Goal: Task Accomplishment & Management: Use online tool/utility

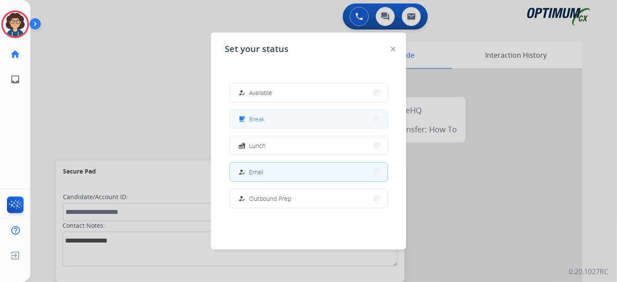
click at [280, 124] on button "free_breakfast Break" at bounding box center [309, 119] width 158 height 19
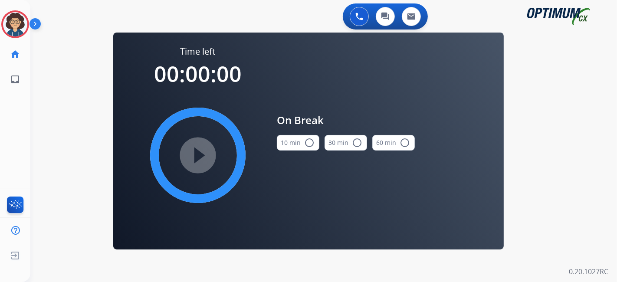
click at [304, 141] on mat-icon "radio_button_unchecked" at bounding box center [309, 143] width 10 height 10
click at [194, 161] on mat-icon "play_circle_filled" at bounding box center [198, 155] width 10 height 10
drag, startPoint x: 16, startPoint y: 20, endPoint x: 43, endPoint y: 28, distance: 28.0
click at [16, 20] on icon at bounding box center [15, 24] width 28 height 28
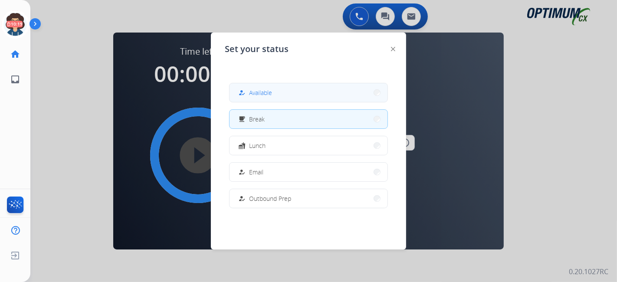
click at [276, 87] on button "how_to_reg Available" at bounding box center [309, 92] width 158 height 19
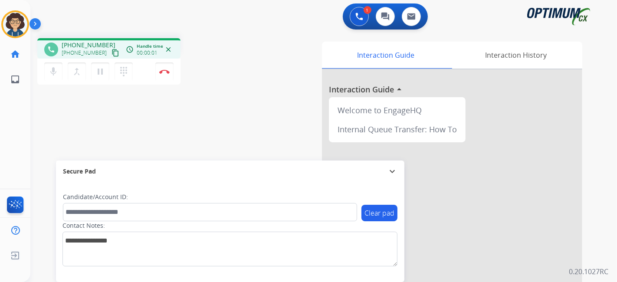
click at [112, 56] on mat-icon "content_copy" at bounding box center [116, 53] width 8 height 8
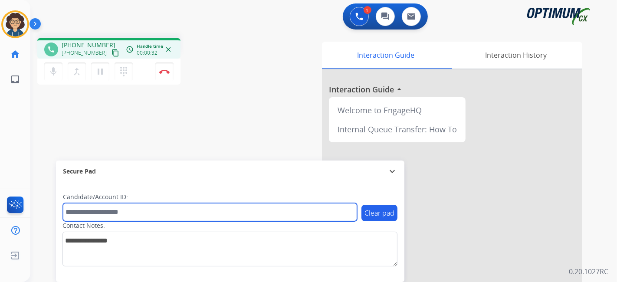
click at [142, 213] on input "text" at bounding box center [210, 212] width 294 height 18
paste input "*******"
type input "*******"
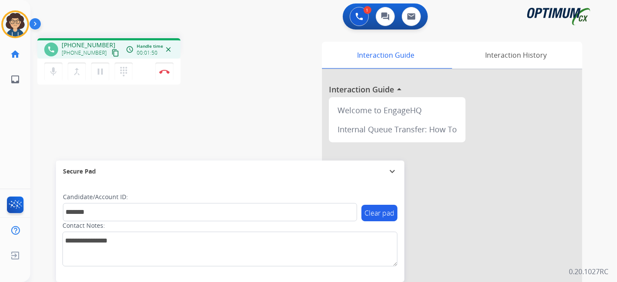
click at [257, 106] on div "phone [PHONE_NUMBER] [PHONE_NUMBER] content_copy access_time Call metrics Queue…" at bounding box center [313, 212] width 566 height 362
click at [101, 70] on mat-icon "pause" at bounding box center [100, 71] width 10 height 10
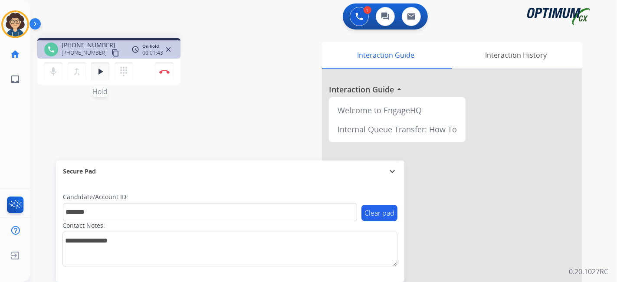
click at [108, 73] on button "play_arrow Hold" at bounding box center [100, 72] width 18 height 18
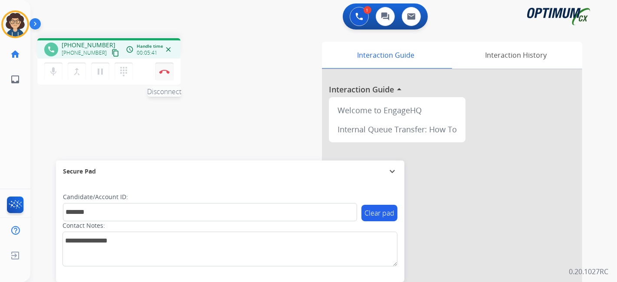
click at [171, 74] on button "Disconnect" at bounding box center [164, 72] width 18 height 18
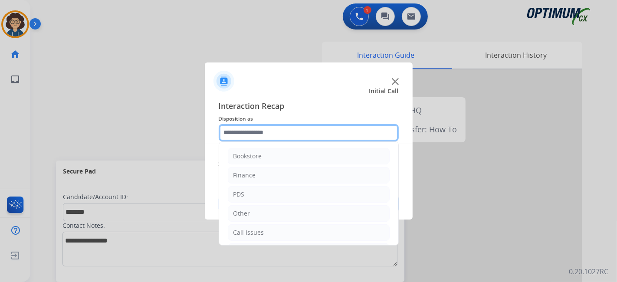
click at [329, 130] on input "text" at bounding box center [309, 132] width 180 height 17
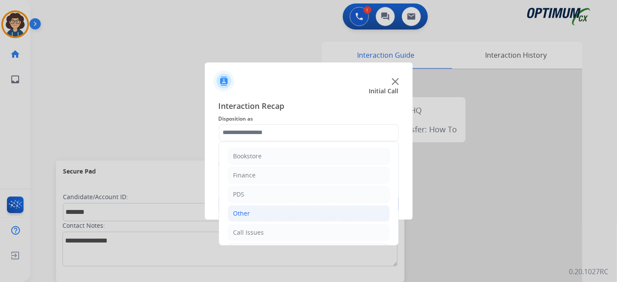
click at [281, 205] on li "Other" at bounding box center [309, 213] width 162 height 16
click at [281, 196] on li "PDS" at bounding box center [309, 194] width 162 height 16
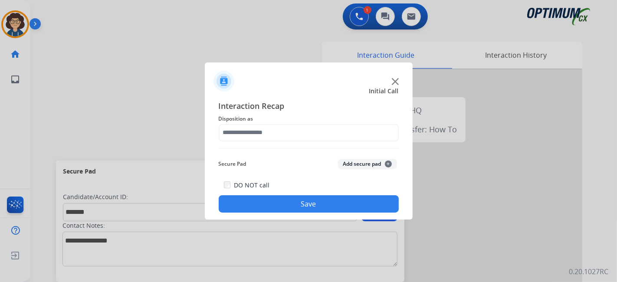
click at [395, 155] on div "Interaction Recap Disposition as Secure Pad Add secure pad + DO NOT call Save" at bounding box center [309, 156] width 180 height 113
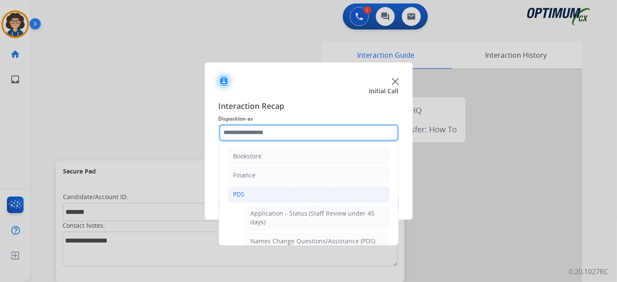
click at [377, 141] on input "text" at bounding box center [309, 132] width 180 height 17
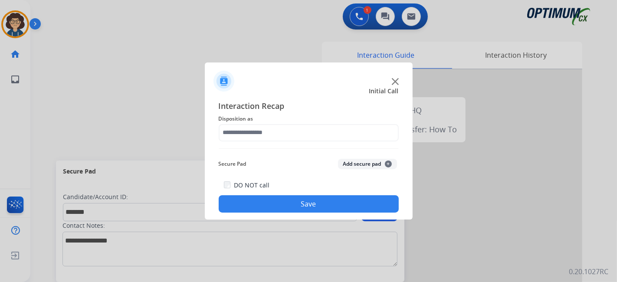
click at [370, 164] on button "Add secure pad +" at bounding box center [367, 164] width 59 height 10
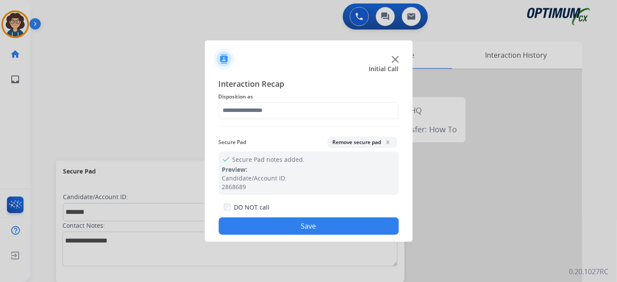
click at [345, 120] on div "Interaction Recap Disposition as Secure Pad Remove secure pad x check Secure Pa…" at bounding box center [309, 157] width 180 height 158
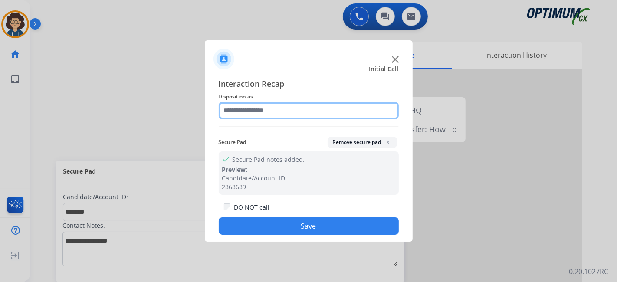
click at [353, 108] on input "text" at bounding box center [309, 110] width 180 height 17
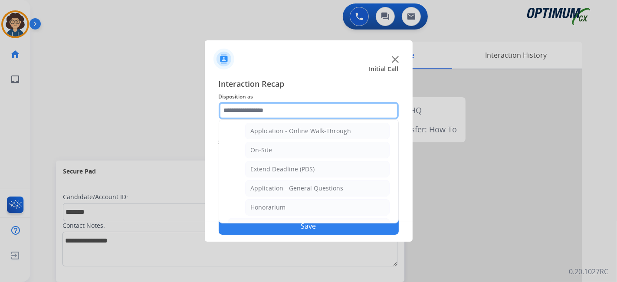
scroll to position [219, 0]
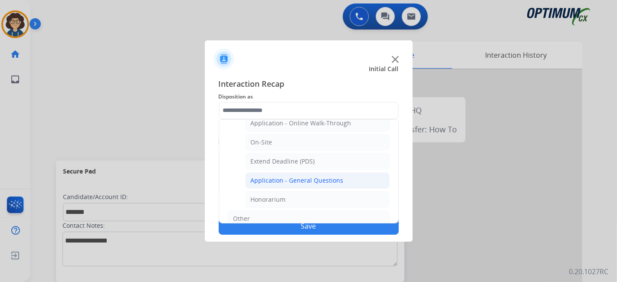
click at [353, 176] on li "Application - General Questions" at bounding box center [317, 180] width 145 height 16
type input "**********"
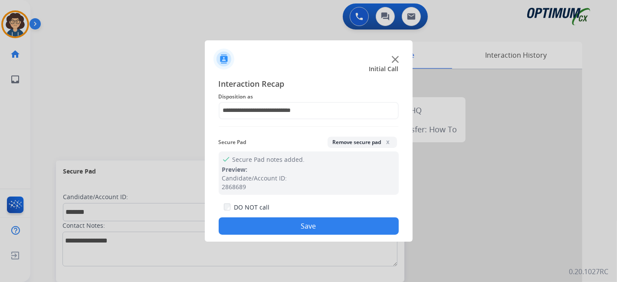
click at [308, 233] on button "Save" at bounding box center [309, 225] width 180 height 17
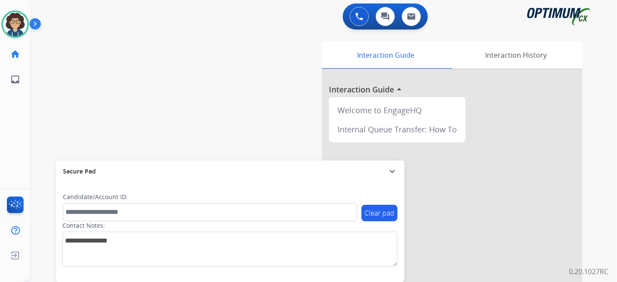
click at [212, 135] on div "swap_horiz Break voice bridge close_fullscreen Connect 3-Way Call merge_type Se…" at bounding box center [313, 212] width 566 height 362
click at [227, 71] on div "swap_horiz Break voice bridge close_fullscreen Connect 3-Way Call merge_type Se…" at bounding box center [313, 212] width 566 height 362
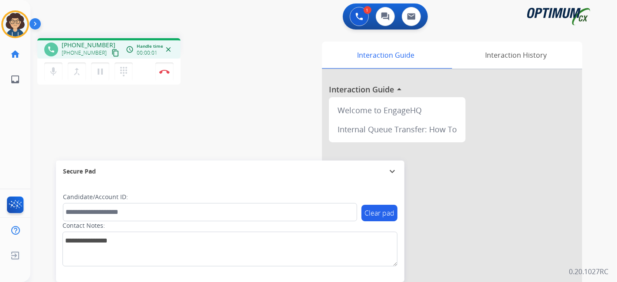
click at [112, 56] on mat-icon "content_copy" at bounding box center [116, 53] width 8 height 8
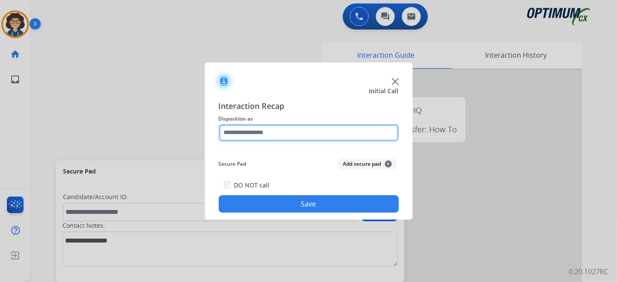
click at [307, 126] on input "text" at bounding box center [309, 132] width 180 height 17
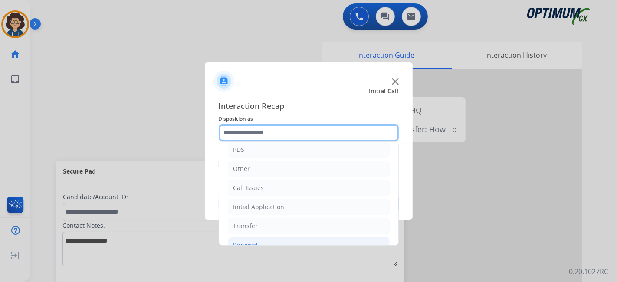
scroll to position [57, 0]
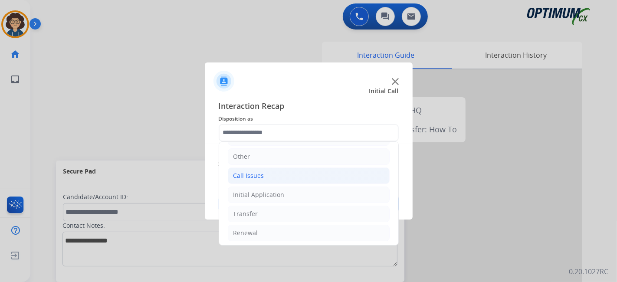
click at [296, 178] on li "Call Issues" at bounding box center [309, 176] width 162 height 16
click at [296, 229] on li "Dropped Call" at bounding box center [317, 233] width 145 height 16
type input "**********"
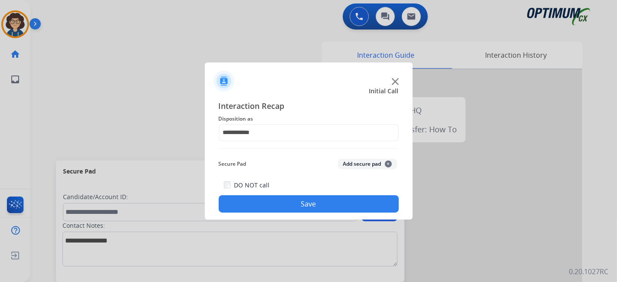
click at [341, 201] on button "Save" at bounding box center [309, 203] width 180 height 17
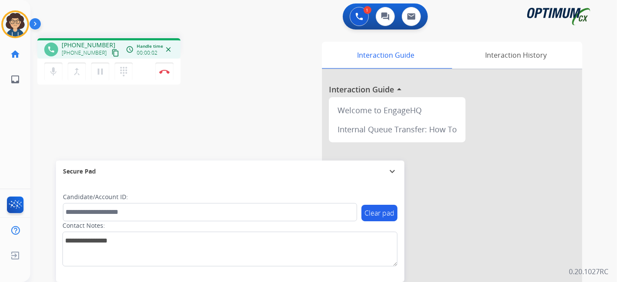
click at [112, 53] on mat-icon "content_copy" at bounding box center [116, 53] width 8 height 8
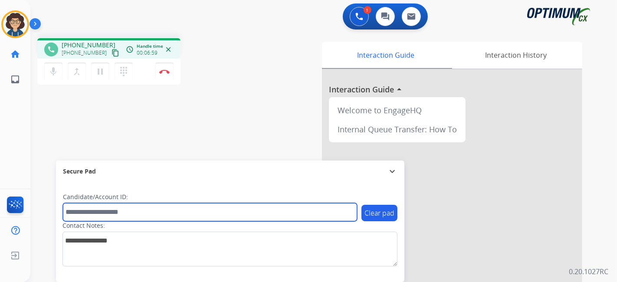
click at [116, 208] on input "text" at bounding box center [210, 212] width 294 height 18
paste input "*******"
type input "*******"
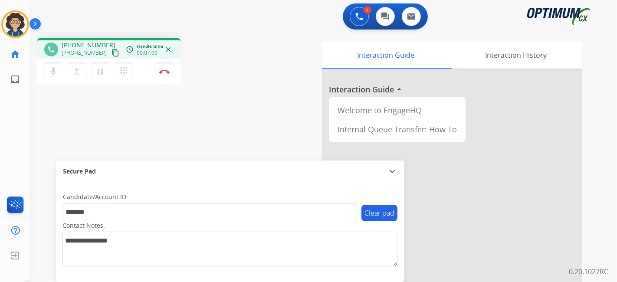
click at [183, 130] on div "phone [PHONE_NUMBER] [PHONE_NUMBER] content_copy access_time Call metrics Queue…" at bounding box center [313, 212] width 566 height 362
click at [167, 72] on img at bounding box center [164, 71] width 10 height 4
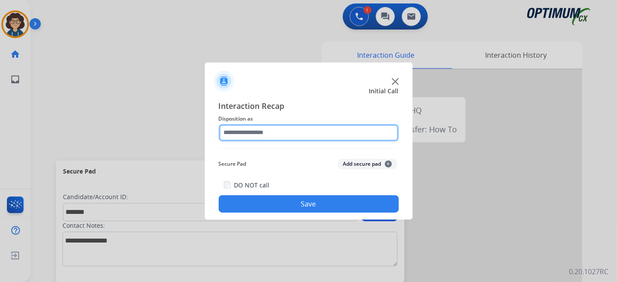
click at [276, 133] on input "text" at bounding box center [309, 132] width 180 height 17
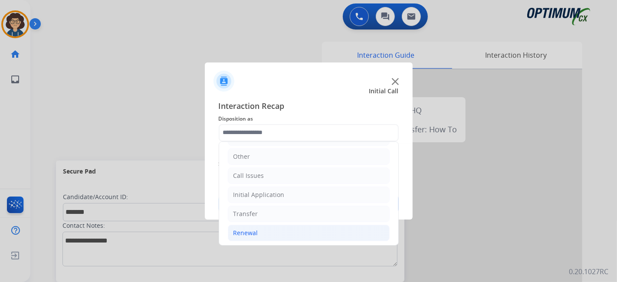
click at [291, 232] on li "Renewal" at bounding box center [309, 233] width 162 height 16
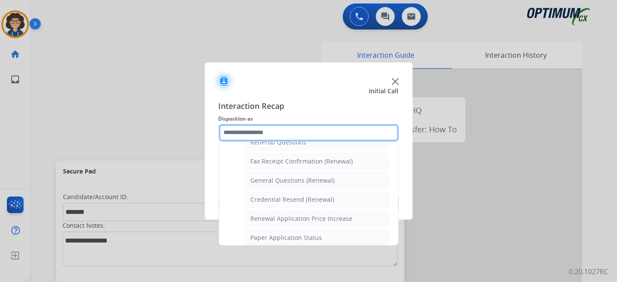
scroll to position [221, 0]
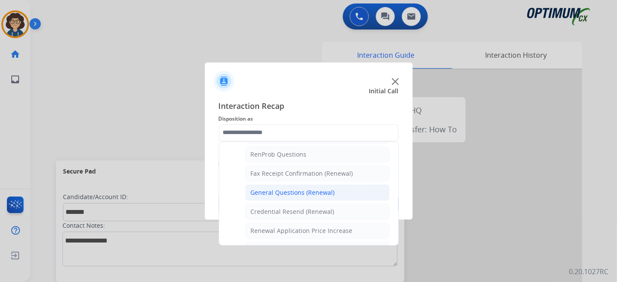
click at [314, 188] on div "General Questions (Renewal)" at bounding box center [293, 192] width 84 height 9
type input "**********"
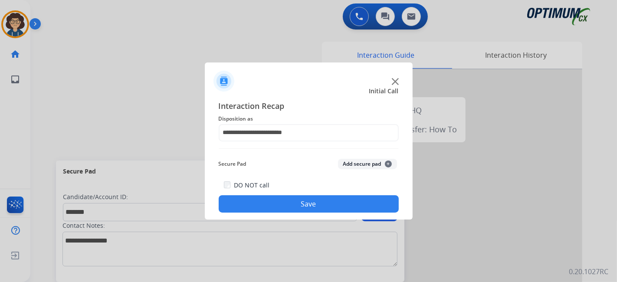
click at [367, 168] on button "Add secure pad +" at bounding box center [367, 164] width 59 height 10
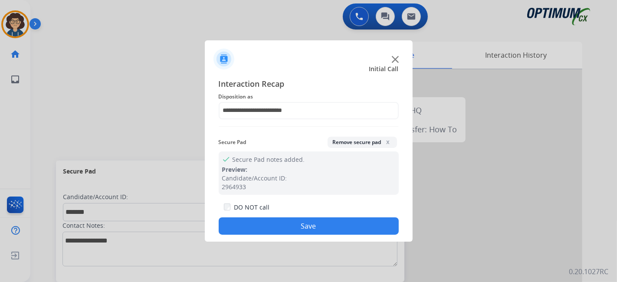
click at [313, 229] on button "Save" at bounding box center [309, 225] width 180 height 17
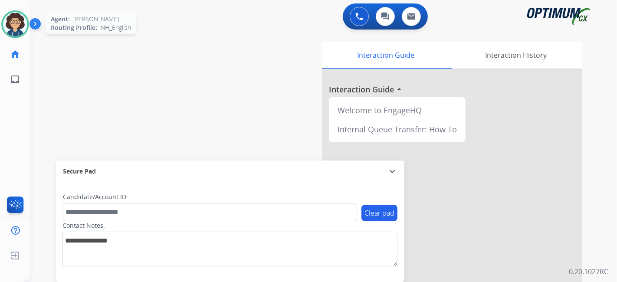
click at [14, 25] on img at bounding box center [15, 24] width 24 height 24
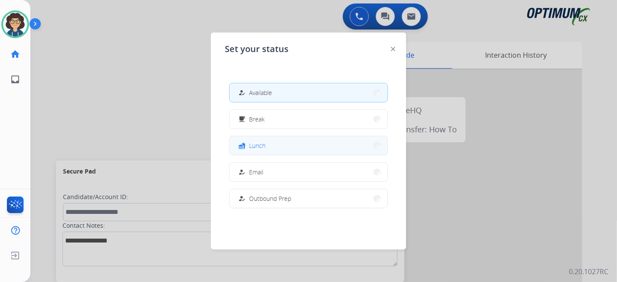
click at [293, 150] on button "fastfood Lunch" at bounding box center [309, 145] width 158 height 19
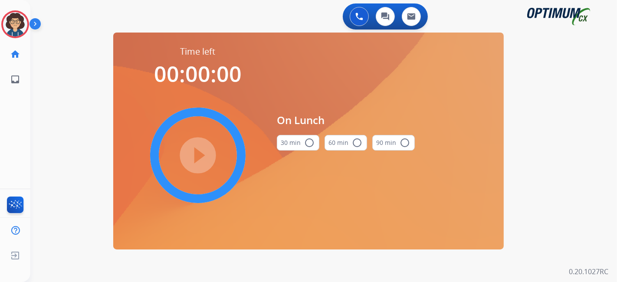
click at [297, 151] on div "30 min radio_button_unchecked" at bounding box center [298, 143] width 43 height 30
drag, startPoint x: 301, startPoint y: 148, endPoint x: 243, endPoint y: 155, distance: 58.1
click at [300, 149] on button "30 min radio_button_unchecked" at bounding box center [298, 143] width 43 height 16
click at [202, 152] on mat-icon "play_circle_filled" at bounding box center [198, 155] width 10 height 10
